Goal: Contribute content

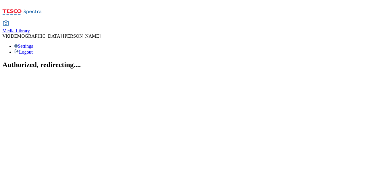
click at [30, 28] on span "Media Library" at bounding box center [16, 30] width 28 height 5
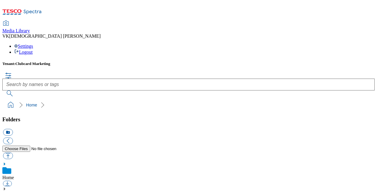
scroll to position [342, 0]
click at [13, 152] on button "button" at bounding box center [8, 155] width 10 height 7
type input "C:\fakepath\Tesco Tuesdays TCs.pdf"
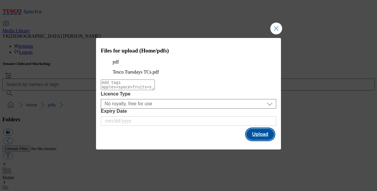
click at [263, 140] on button "Upload" at bounding box center [260, 134] width 28 height 11
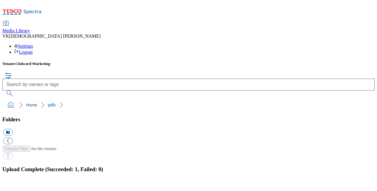
scroll to position [94, 0]
